Goal: Transaction & Acquisition: Book appointment/travel/reservation

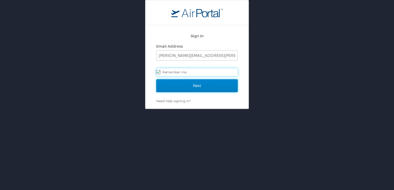
click at [189, 83] on input "Next" at bounding box center [196, 85] width 81 height 13
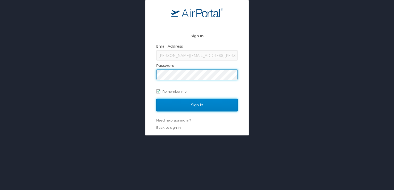
click at [181, 107] on input "Sign In" at bounding box center [196, 105] width 81 height 13
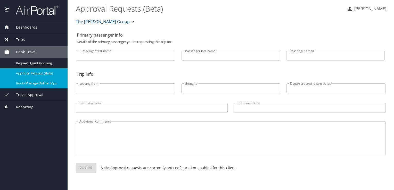
click at [46, 83] on span "Book/Manage Online Trips" at bounding box center [38, 83] width 45 height 5
click at [43, 82] on span "Book/Manage Online Trips" at bounding box center [38, 83] width 45 height 5
click at [47, 85] on span "Book/Manage Online Trips" at bounding box center [38, 83] width 45 height 5
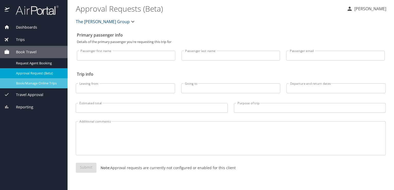
click at [41, 83] on span "Book/Manage Online Trips" at bounding box center [38, 83] width 45 height 5
